Goal: Navigation & Orientation: Find specific page/section

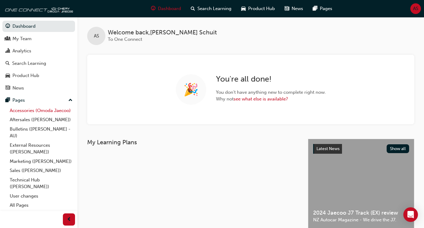
click at [34, 111] on link "Accessories (Omoda Jaecoo)" at bounding box center [41, 110] width 68 height 9
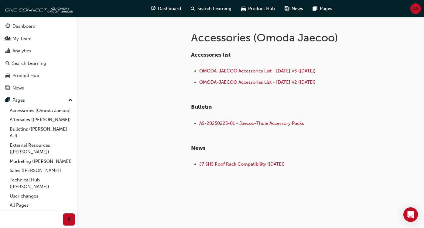
scroll to position [83, 0]
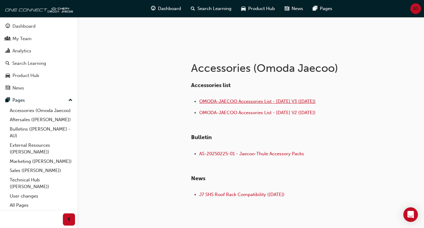
click at [266, 102] on span "OMODA-JAECOO Accessories List - [DATE] V3 ([DATE])" at bounding box center [257, 100] width 116 height 5
